Goal: Navigation & Orientation: Find specific page/section

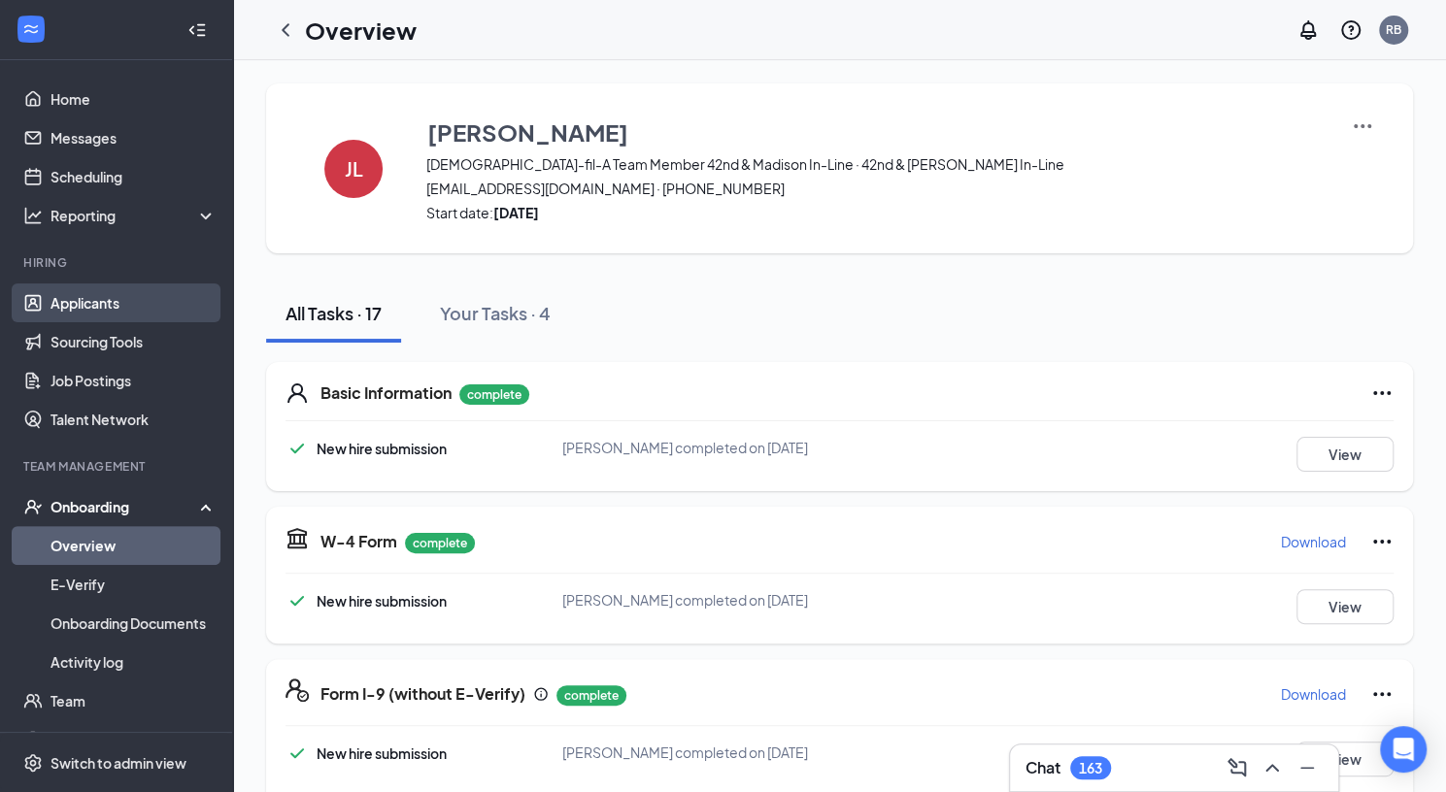
click at [94, 302] on link "Applicants" at bounding box center [133, 303] width 166 height 39
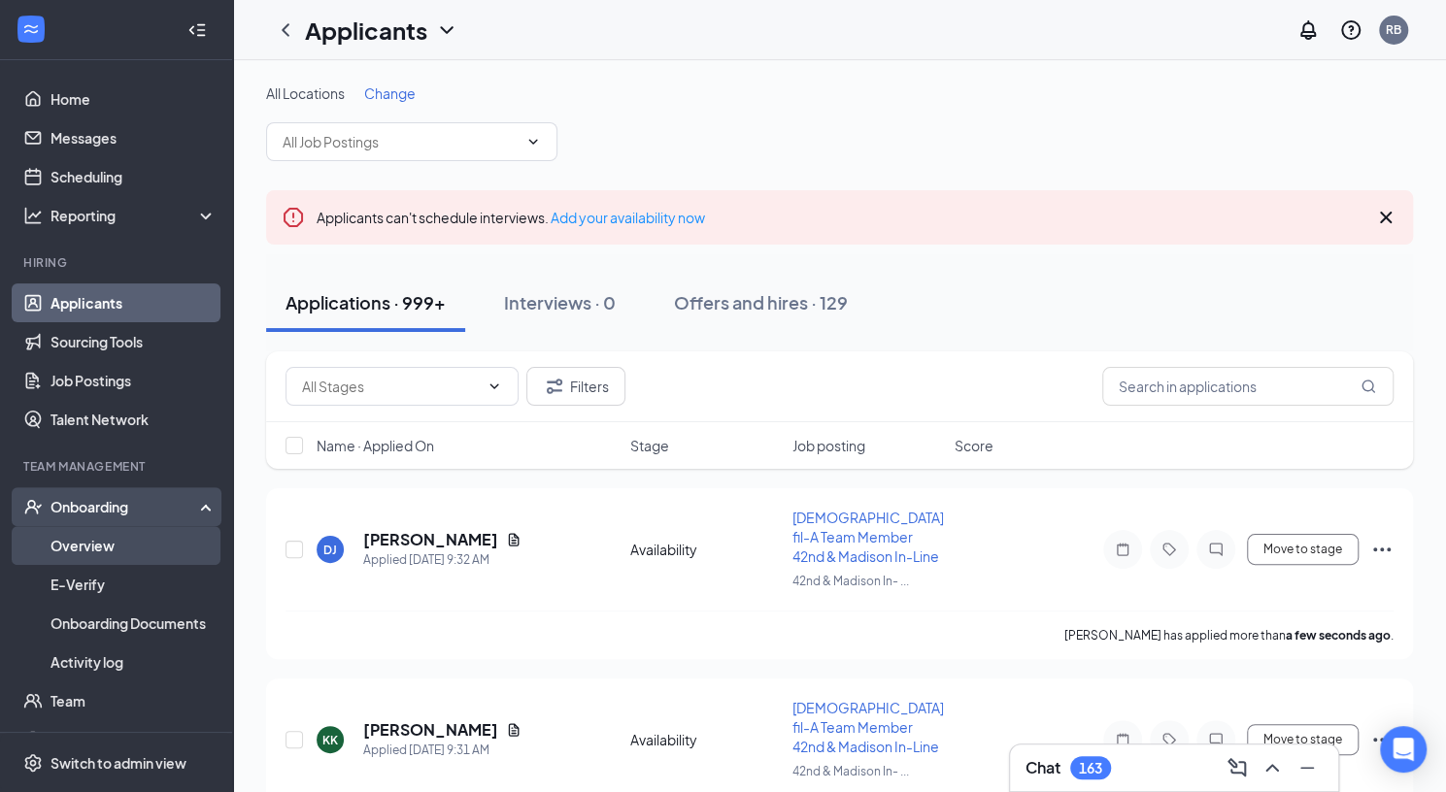
click at [94, 545] on link "Overview" at bounding box center [133, 545] width 166 height 39
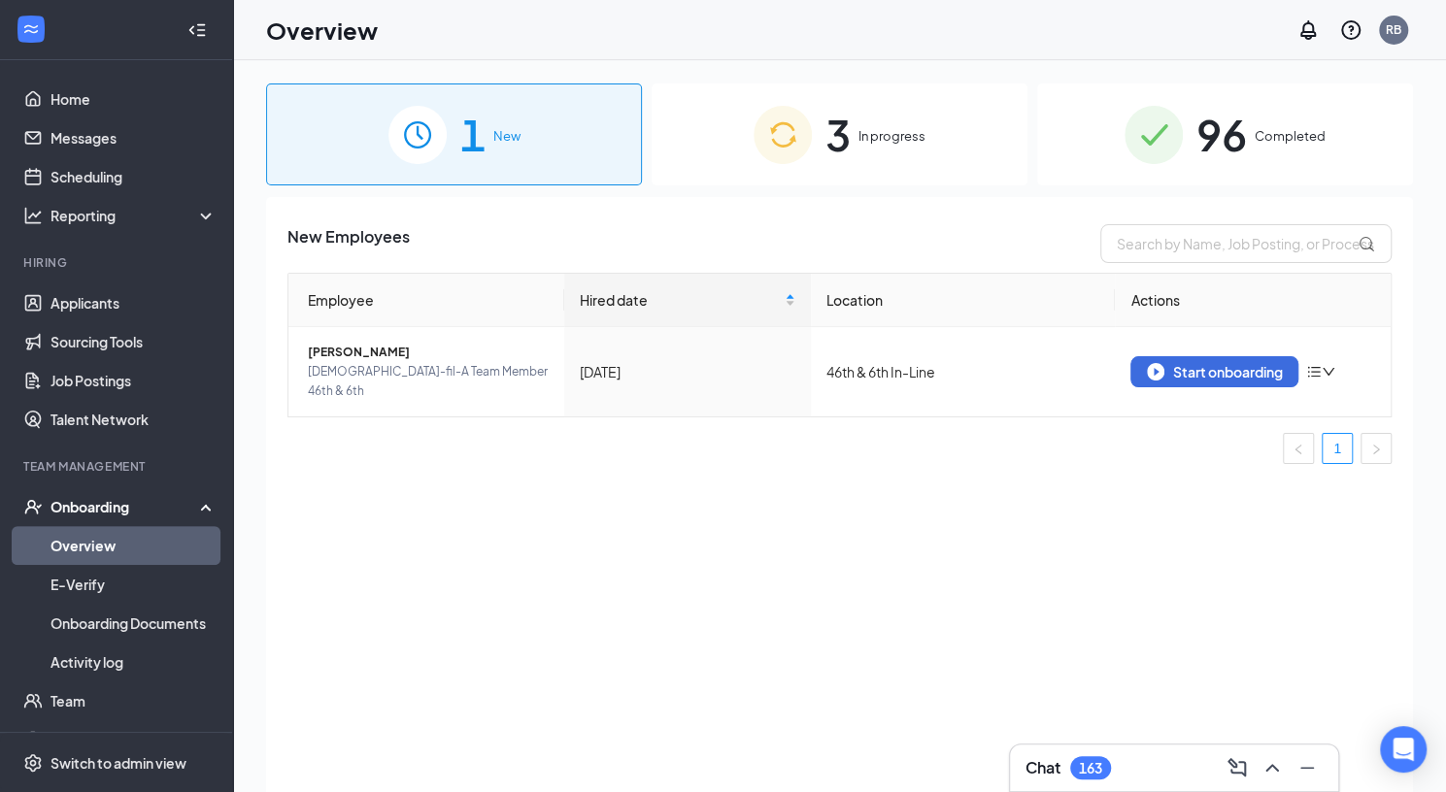
click at [878, 126] on span "In progress" at bounding box center [891, 135] width 67 height 19
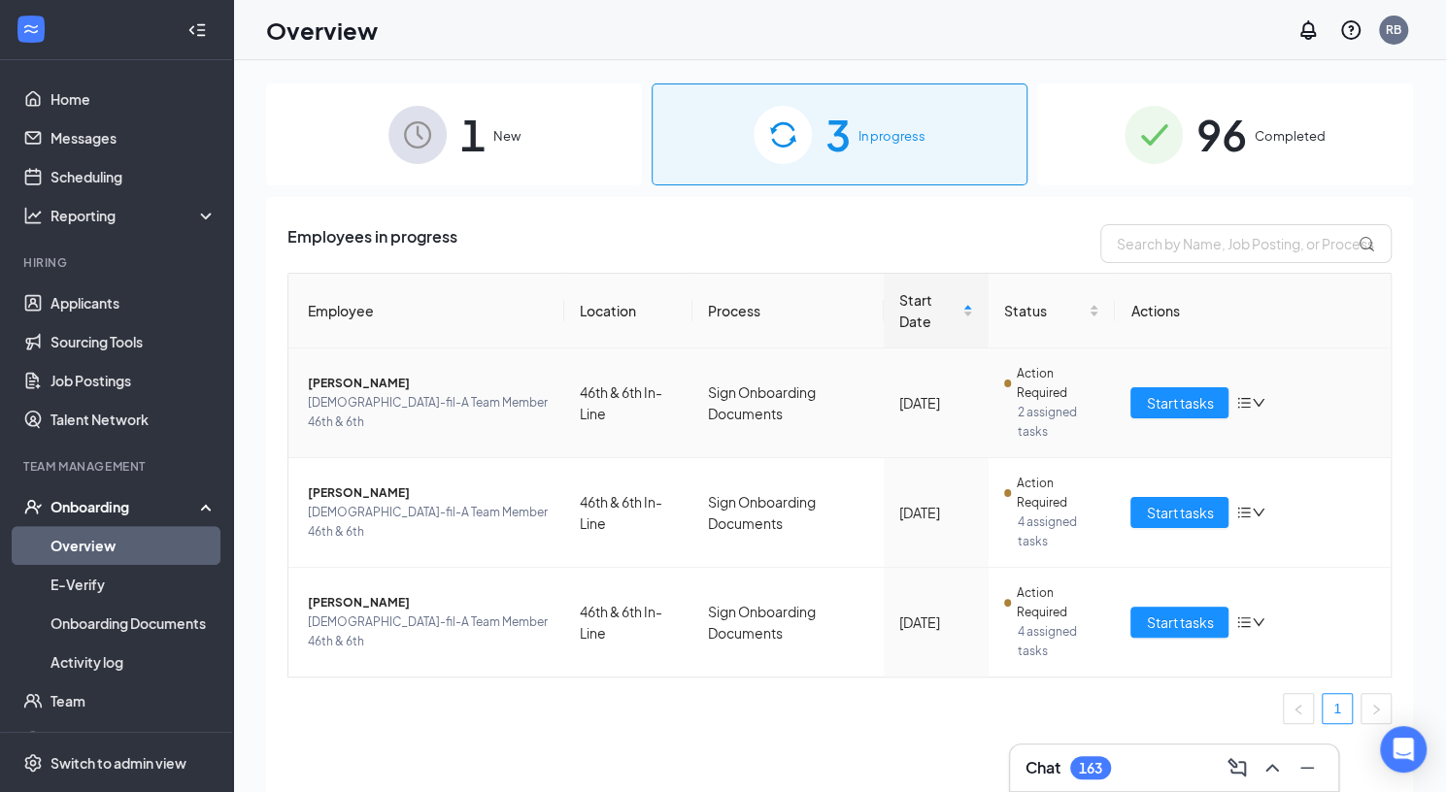
click at [373, 393] on span "[PERSON_NAME]" at bounding box center [428, 383] width 241 height 19
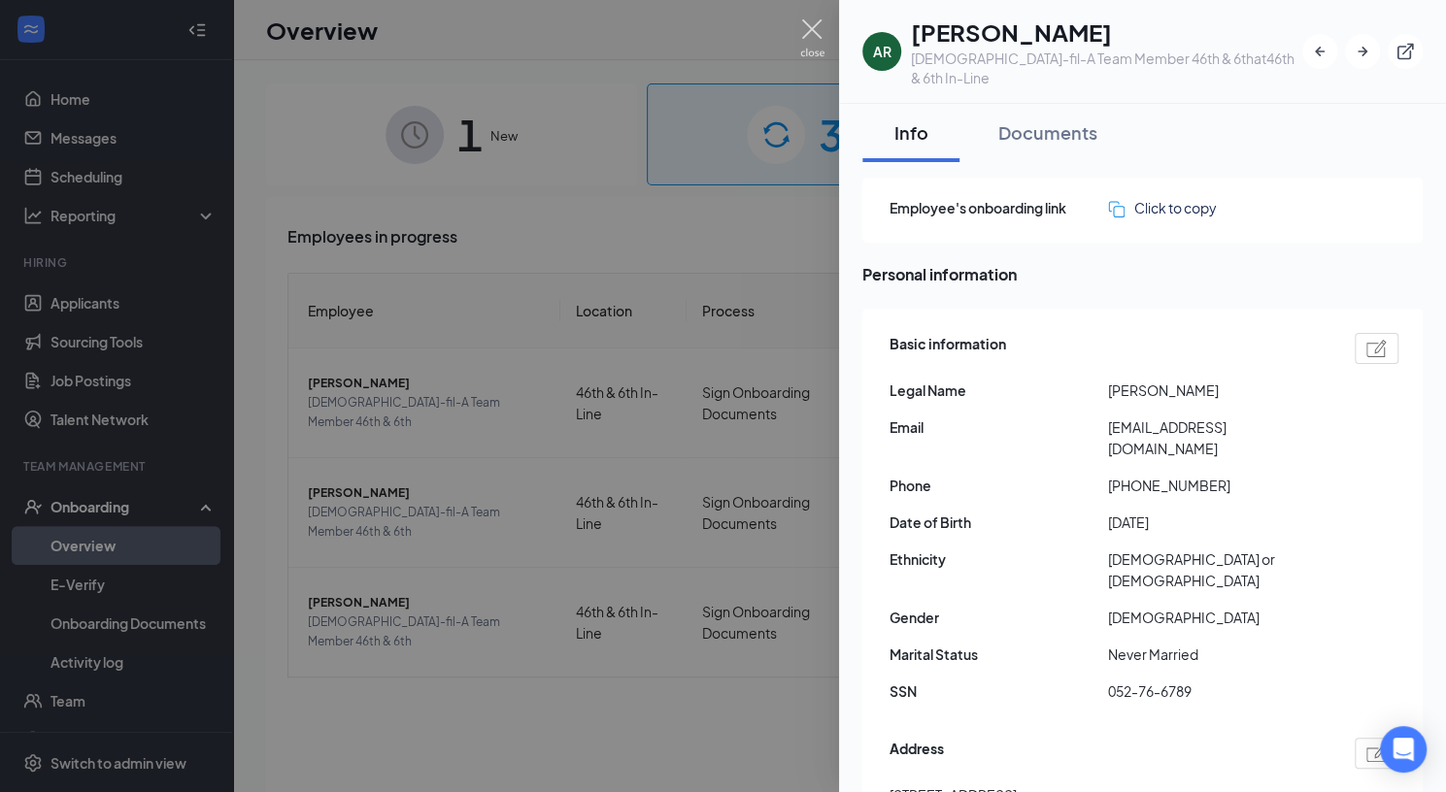
click at [810, 31] on img at bounding box center [812, 38] width 24 height 38
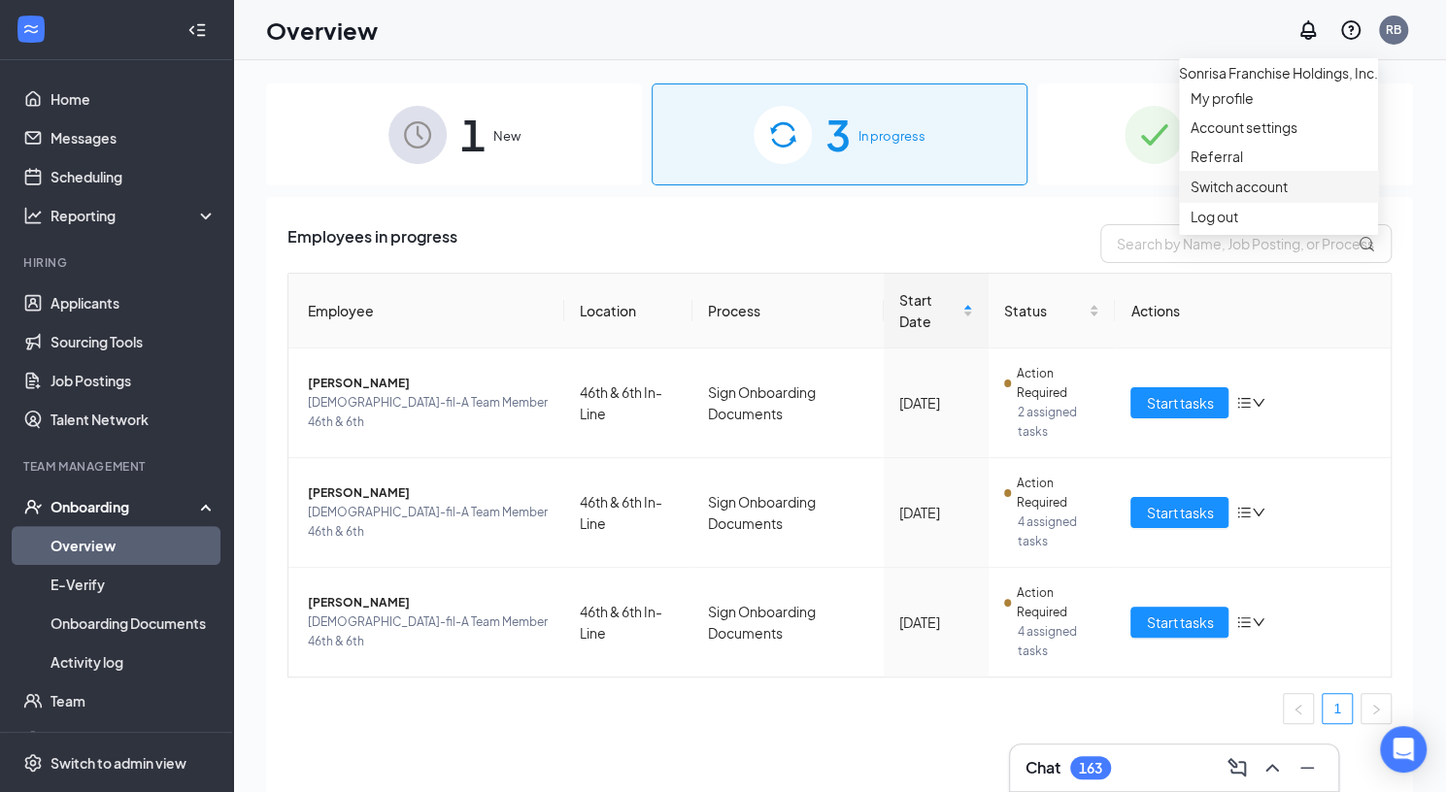
click at [1258, 195] on link "Switch account" at bounding box center [1238, 186] width 97 height 17
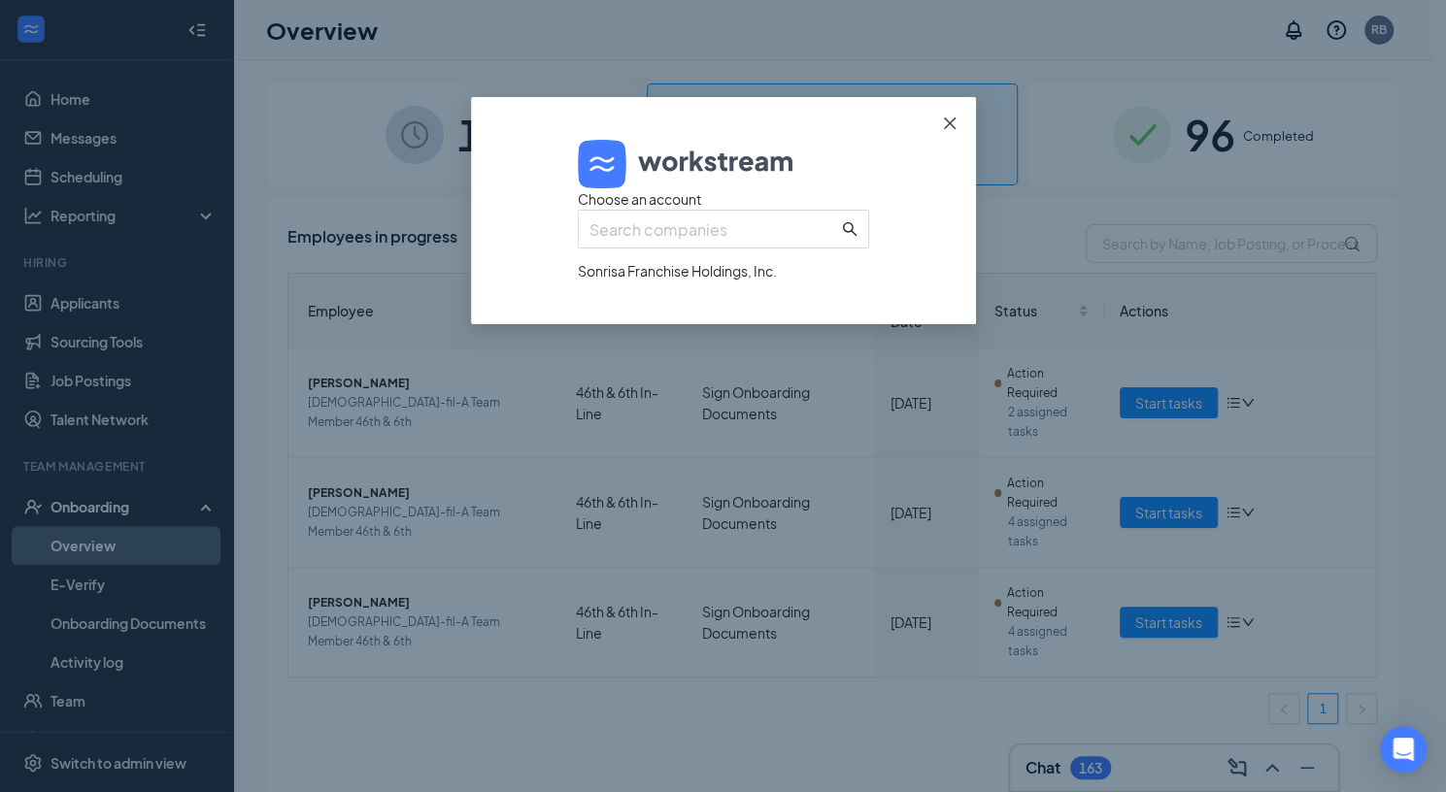
click at [950, 125] on icon "close" at bounding box center [950, 124] width 16 height 16
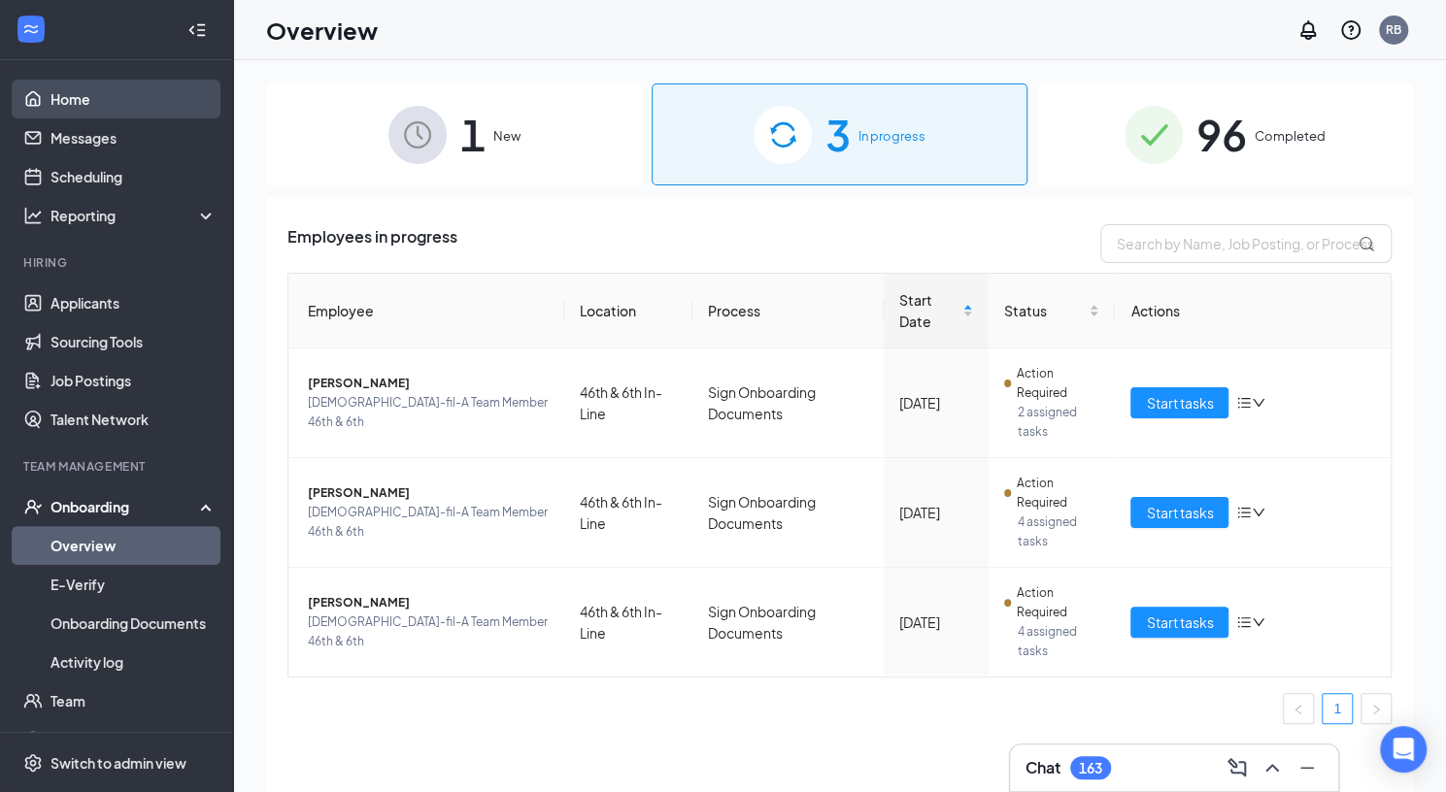
click at [64, 104] on link "Home" at bounding box center [133, 99] width 166 height 39
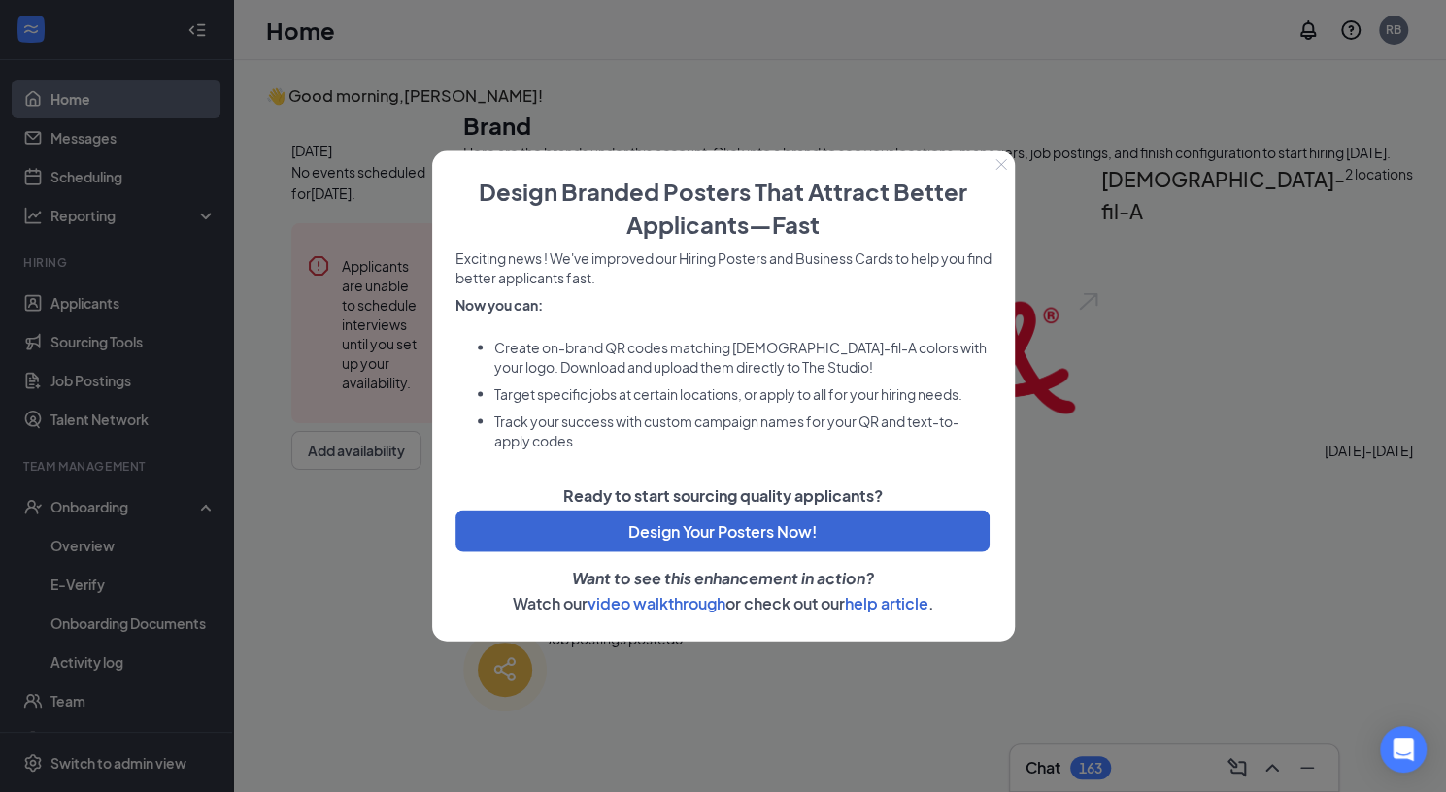
click at [1001, 168] on icon "Close" at bounding box center [1001, 165] width 12 height 12
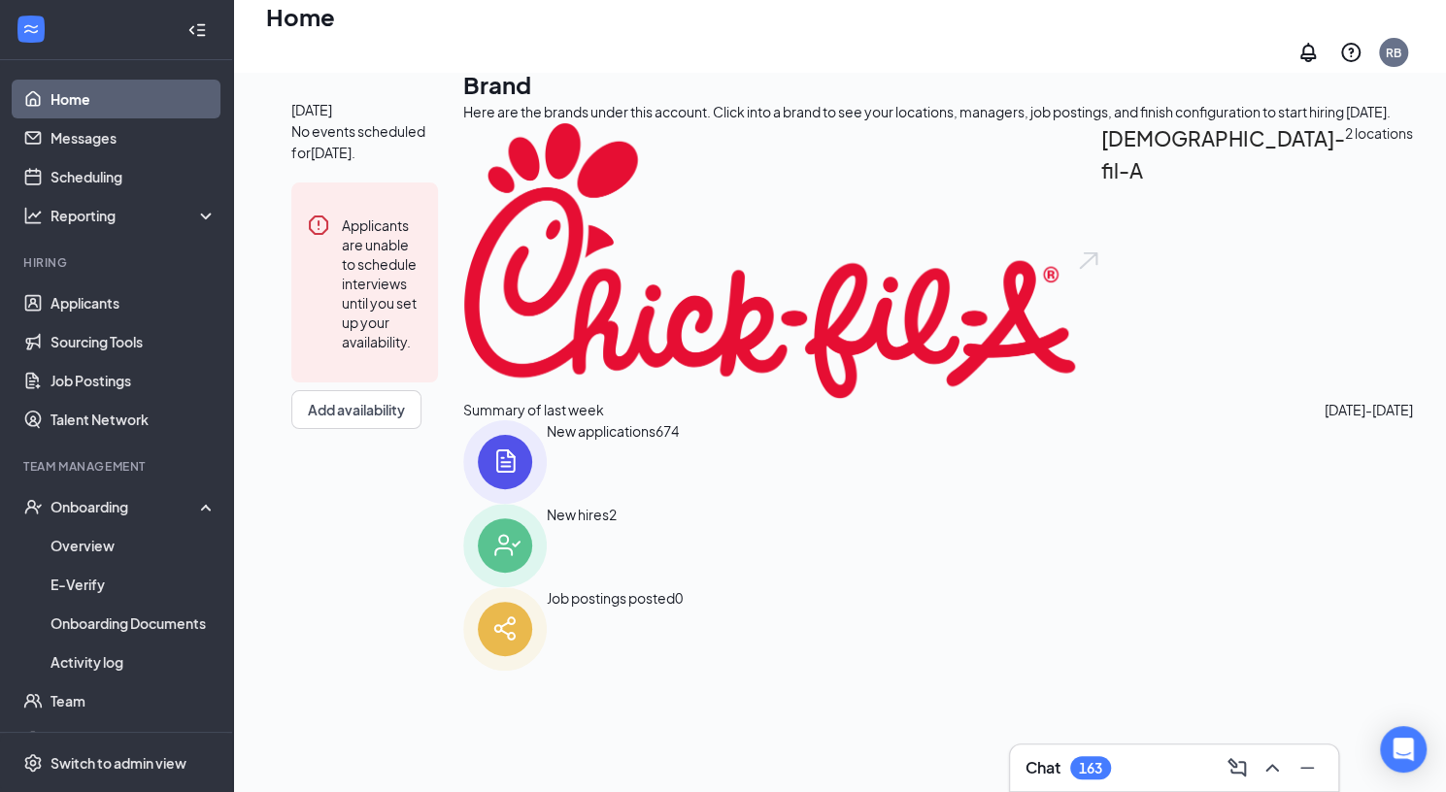
scroll to position [122, 0]
click at [609, 575] on div "New hires" at bounding box center [578, 546] width 62 height 84
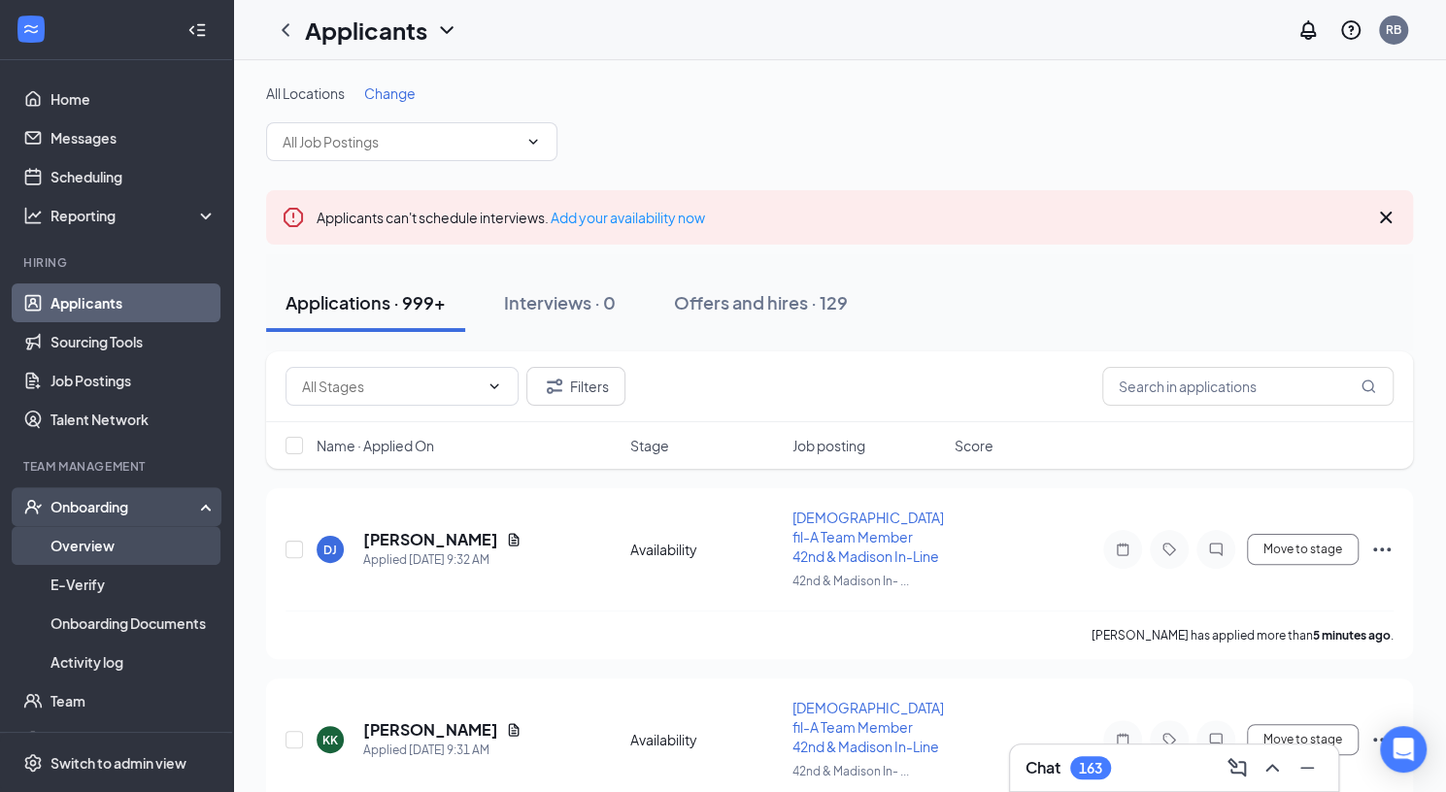
click at [112, 548] on link "Overview" at bounding box center [133, 545] width 166 height 39
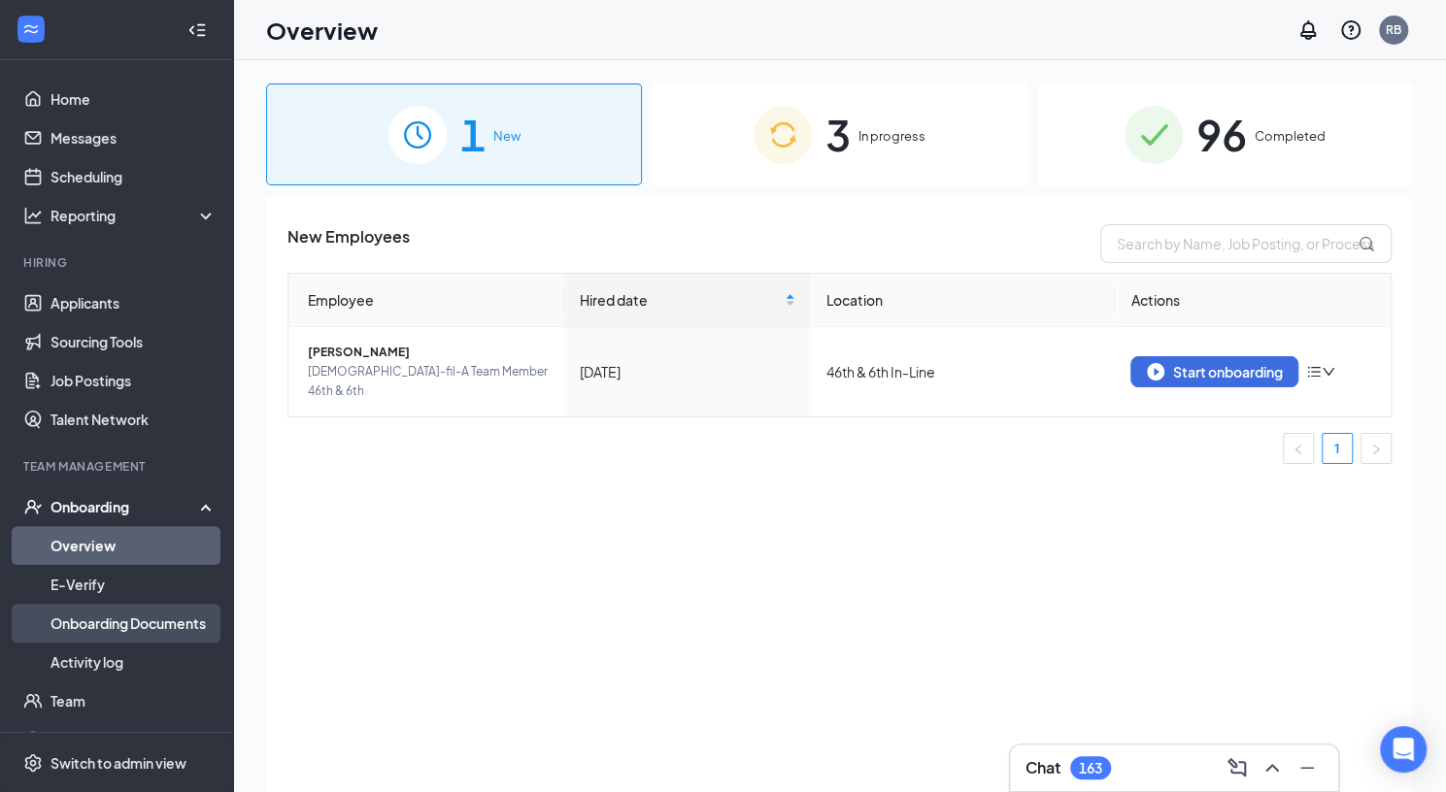
click at [148, 623] on link "Onboarding Documents" at bounding box center [133, 623] width 166 height 39
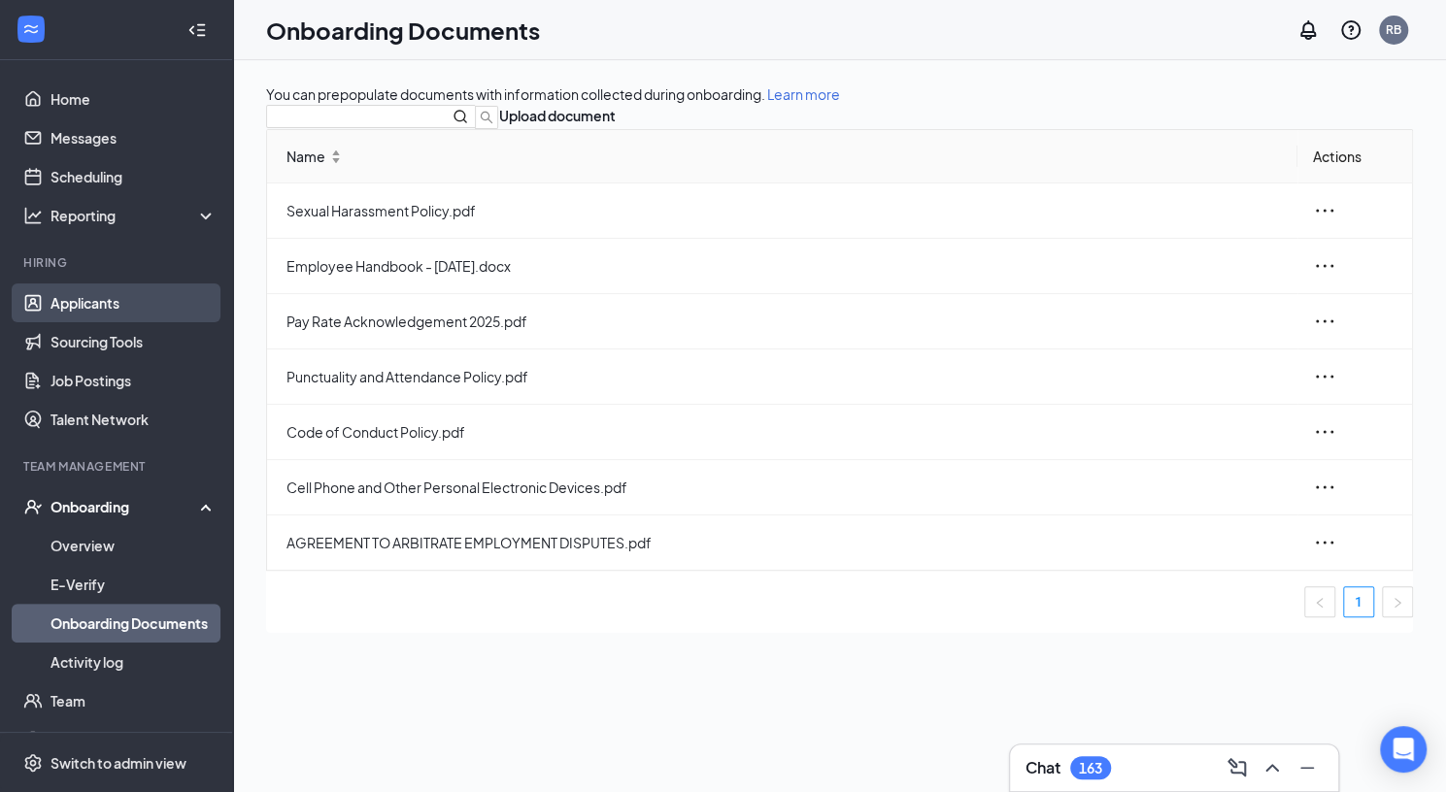
click at [92, 306] on link "Applicants" at bounding box center [133, 303] width 166 height 39
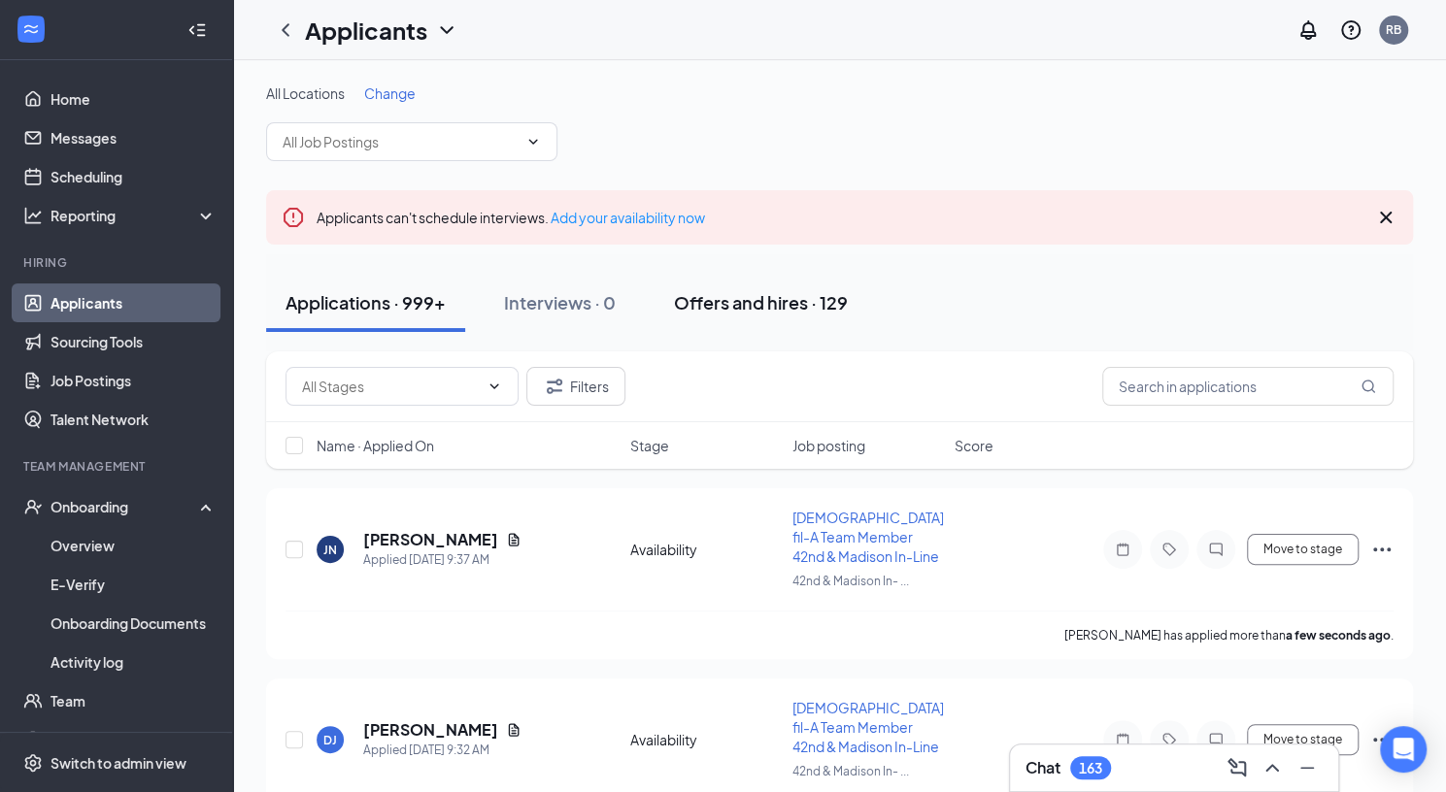
click at [761, 300] on div "Offers and hires · 129" at bounding box center [761, 302] width 174 height 24
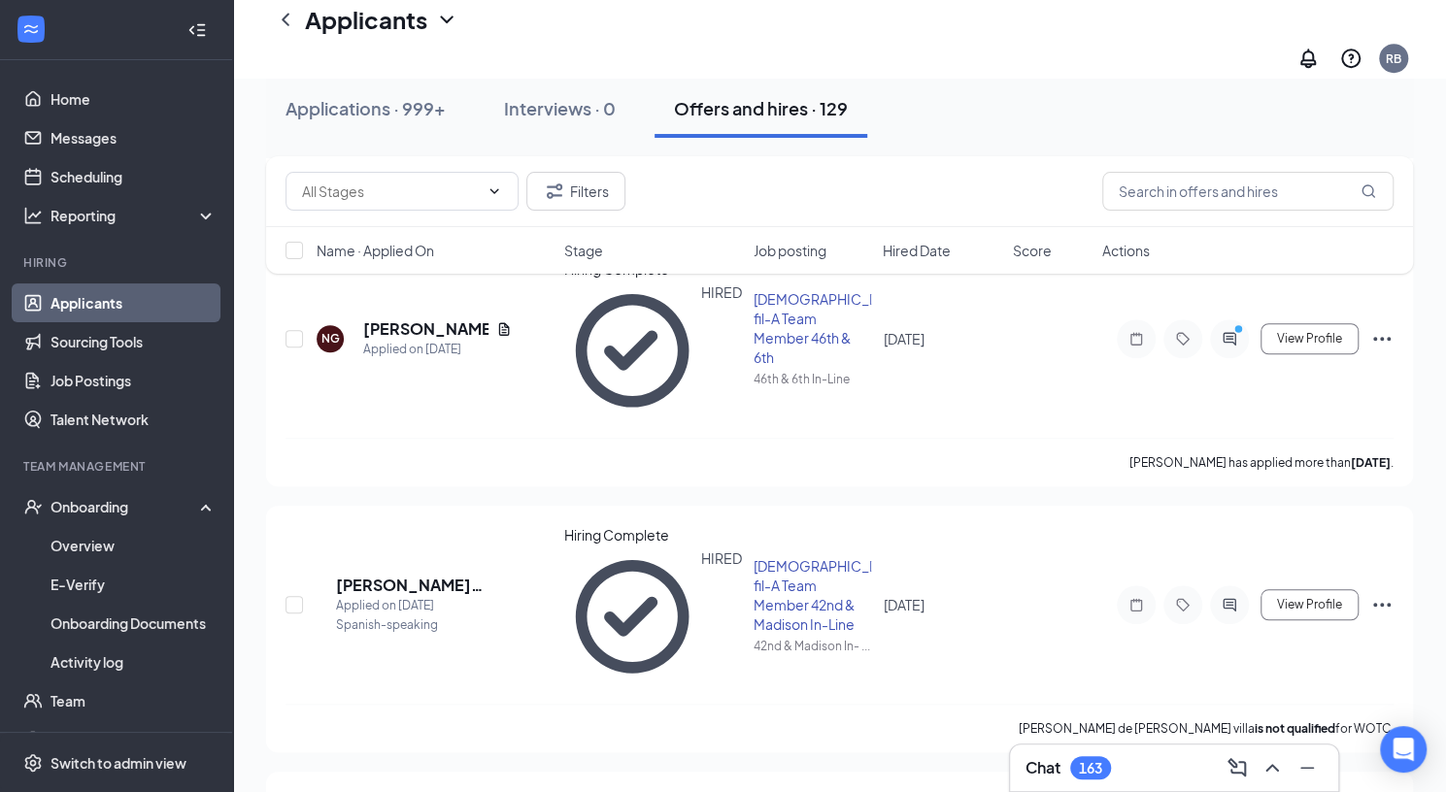
scroll to position [818, 0]
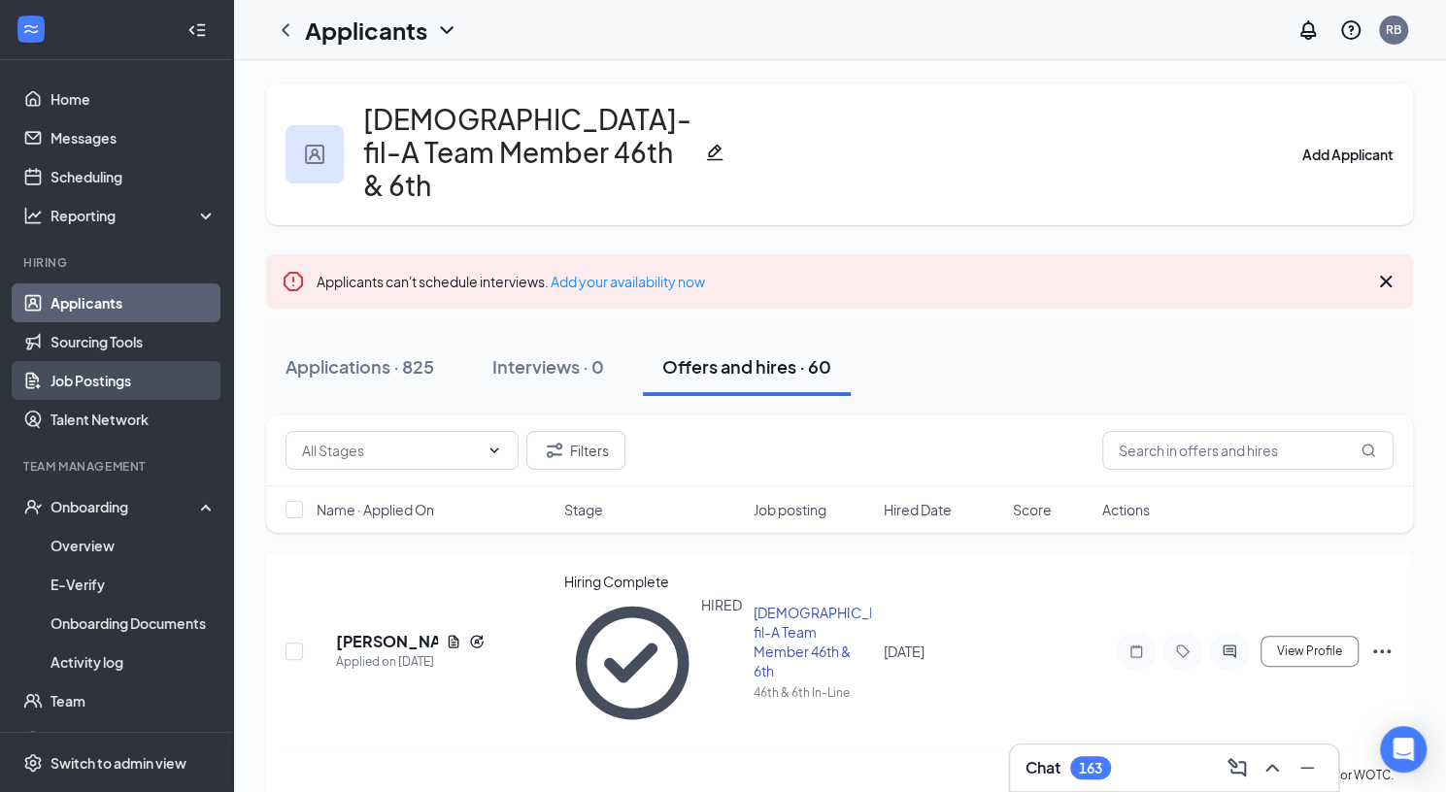
click at [117, 381] on link "Job Postings" at bounding box center [133, 380] width 166 height 39
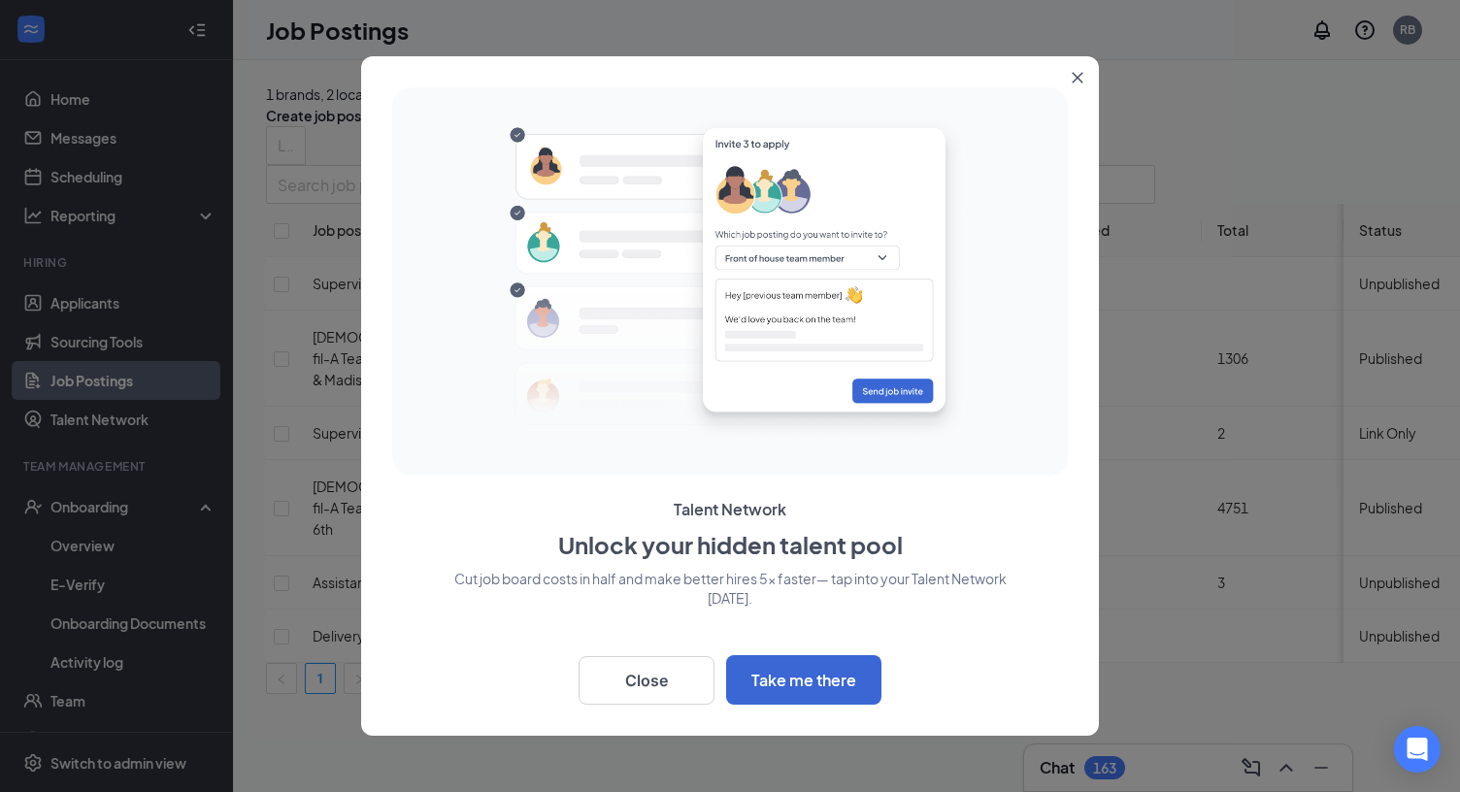
click at [1081, 71] on button "Close" at bounding box center [1081, 73] width 35 height 35
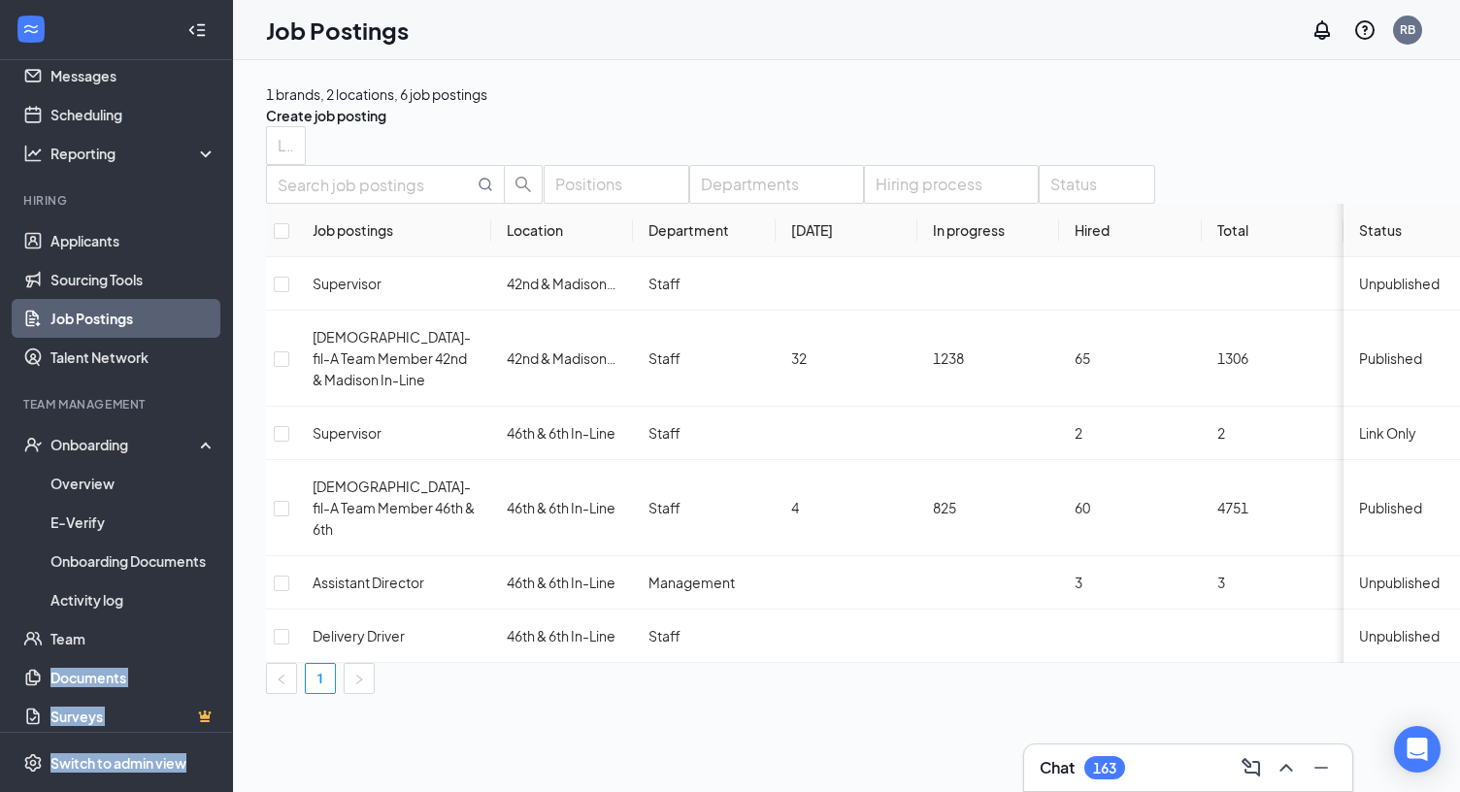
scroll to position [74, 0]
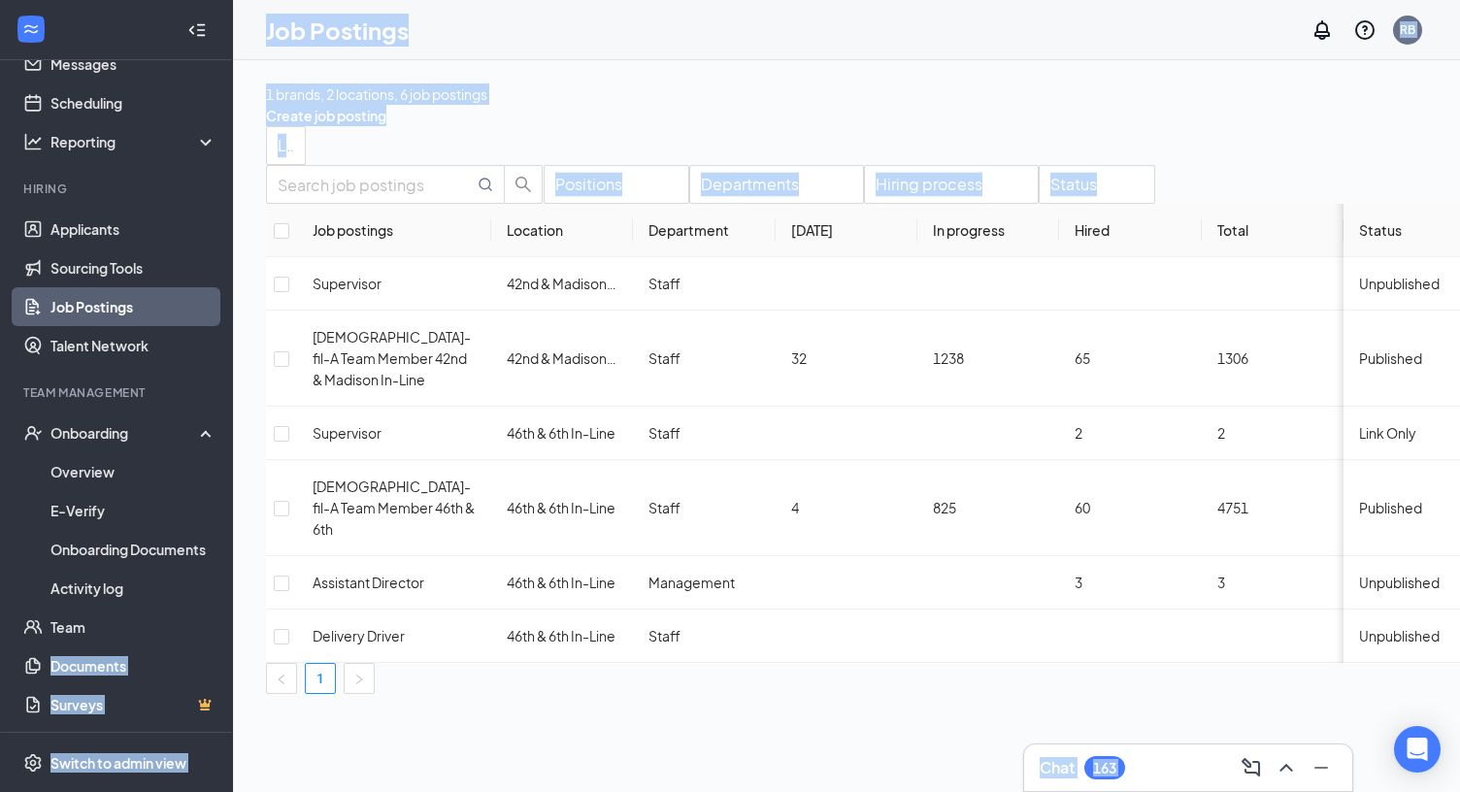
drag, startPoint x: 217, startPoint y: 691, endPoint x: 237, endPoint y: 486, distance: 205.9
click at [237, 486] on div "Home Messages Scheduling Reporting Hiring Applicants Sourcing Tools Job Posting…" at bounding box center [730, 396] width 1460 height 792
click at [721, 156] on div "Locations" at bounding box center [897, 145] width 1262 height 39
